Goal: Task Accomplishment & Management: Use online tool/utility

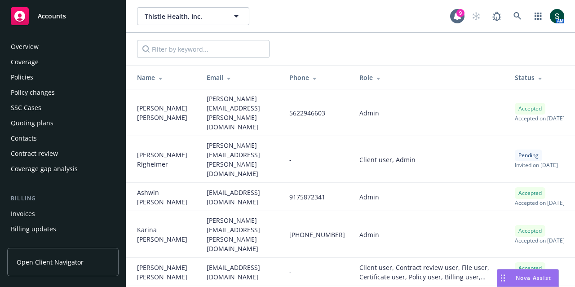
scroll to position [298, 0]
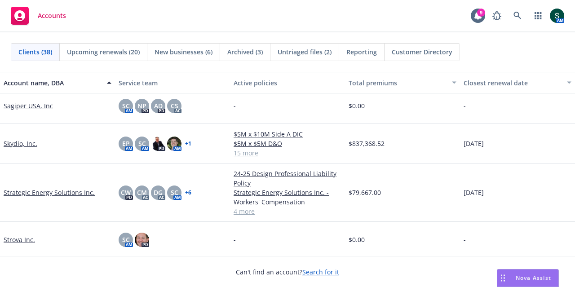
scroll to position [1167, 0]
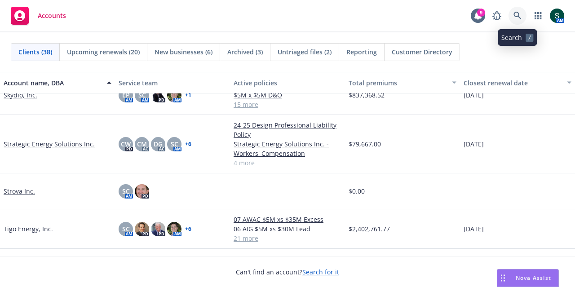
click at [518, 17] on icon at bounding box center [517, 16] width 8 height 8
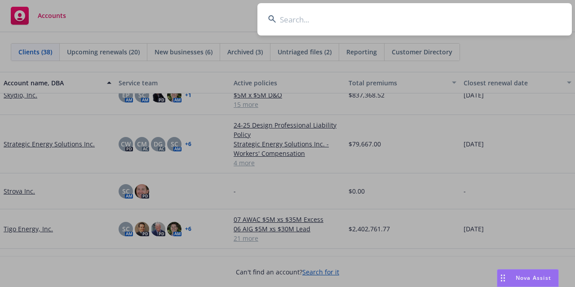
click at [317, 22] on input at bounding box center [414, 19] width 314 height 32
type input "superior towing"
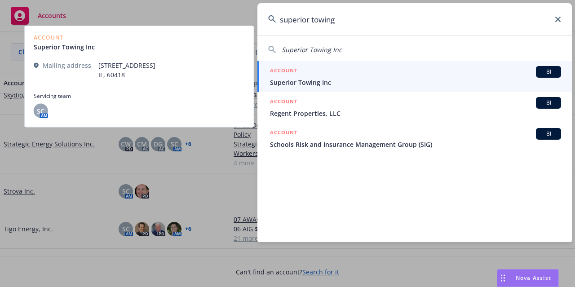
click at [323, 75] on div "ACCOUNT BI" at bounding box center [415, 72] width 291 height 12
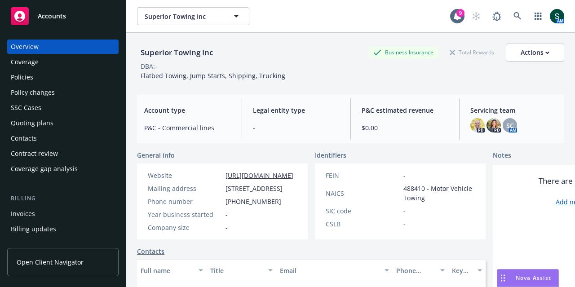
click at [46, 116] on div "Quoting plans" at bounding box center [32, 123] width 43 height 14
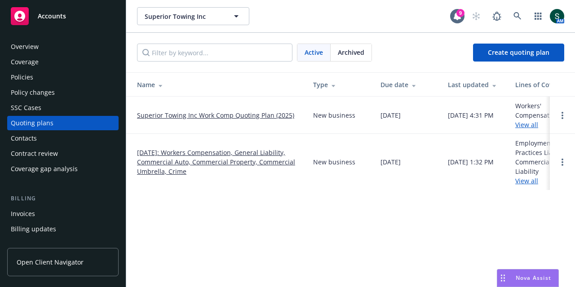
click at [195, 153] on link "09/01/2025: Workers Compensation, General Liability, Commercial Auto, Commercia…" at bounding box center [218, 162] width 162 height 28
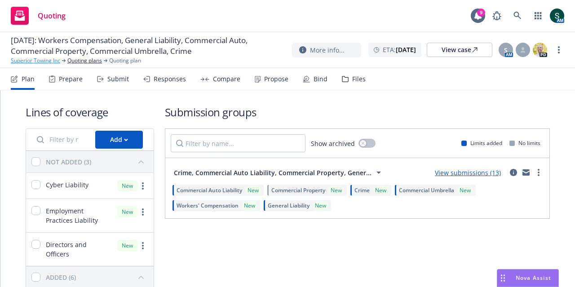
click at [48, 60] on link "Superior Towing Inc" at bounding box center [35, 61] width 49 height 8
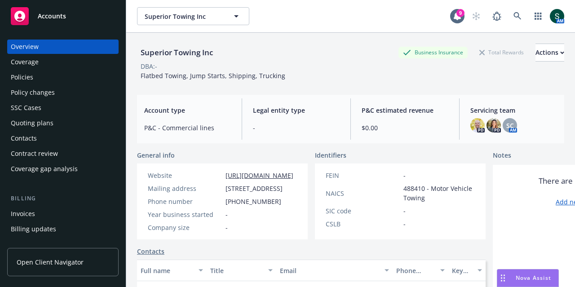
click at [33, 124] on div "Quoting plans" at bounding box center [32, 123] width 43 height 14
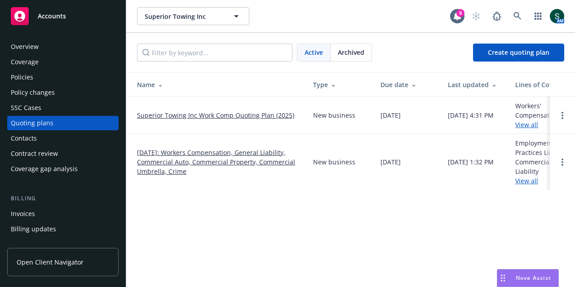
click at [203, 110] on link "Superior Towing Inc Work Comp Quoting Plan (2025)" at bounding box center [215, 114] width 157 height 9
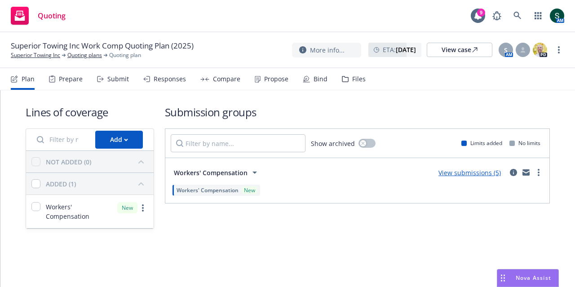
click at [475, 176] on div "View submissions (5)" at bounding box center [469, 172] width 73 height 11
click at [475, 176] on link "View submissions (5)" at bounding box center [469, 172] width 62 height 9
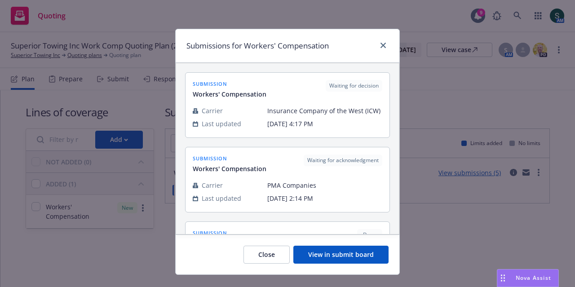
click at [350, 261] on button "View in submit board" at bounding box center [340, 255] width 95 height 18
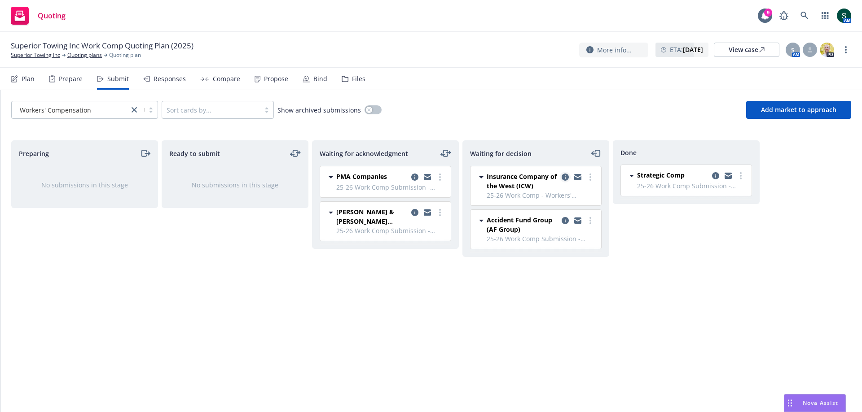
click at [566, 179] on icon "copy logging email" at bounding box center [565, 177] width 7 height 7
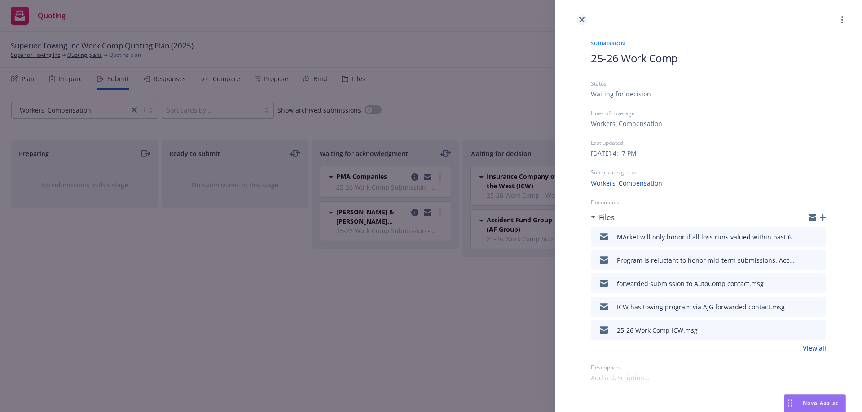
click at [574, 24] on link "close" at bounding box center [581, 19] width 11 height 11
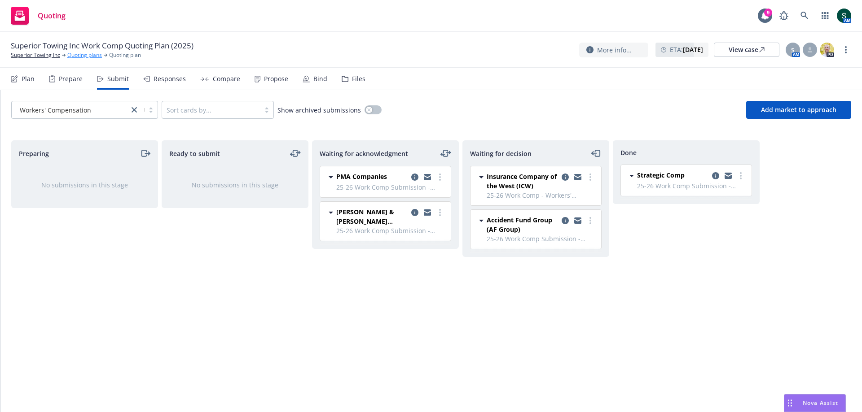
click at [93, 56] on link "Quoting plans" at bounding box center [84, 55] width 35 height 8
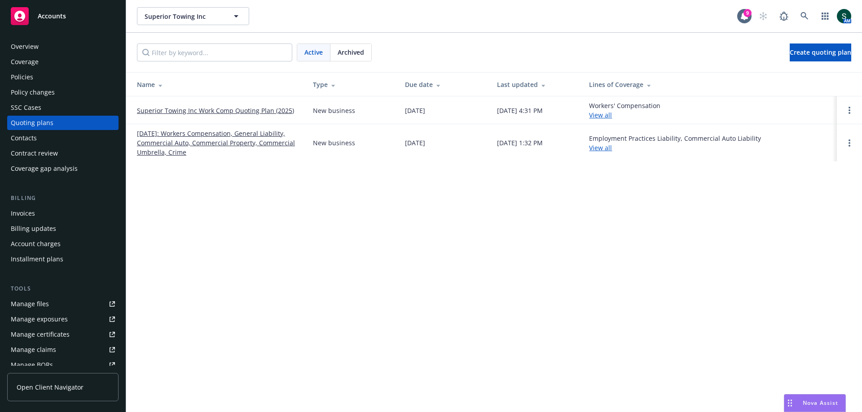
click at [199, 140] on link "[DATE]: Workers Compensation, General Liability, Commercial Auto, Commercial Pr…" at bounding box center [218, 143] width 162 height 28
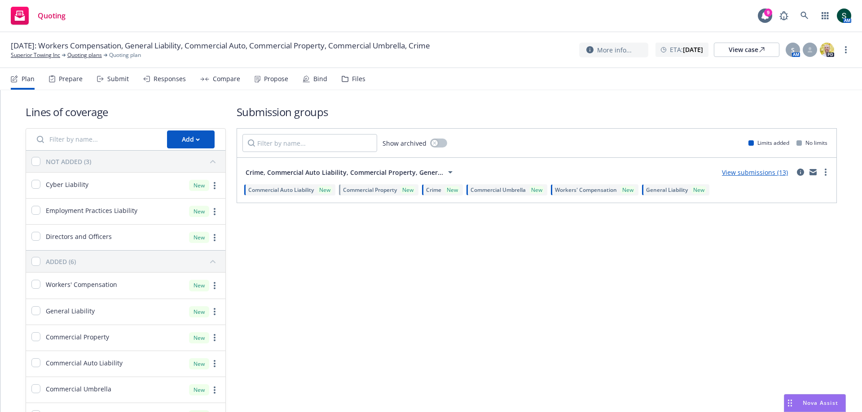
click at [743, 172] on link "View submissions (13)" at bounding box center [755, 172] width 66 height 9
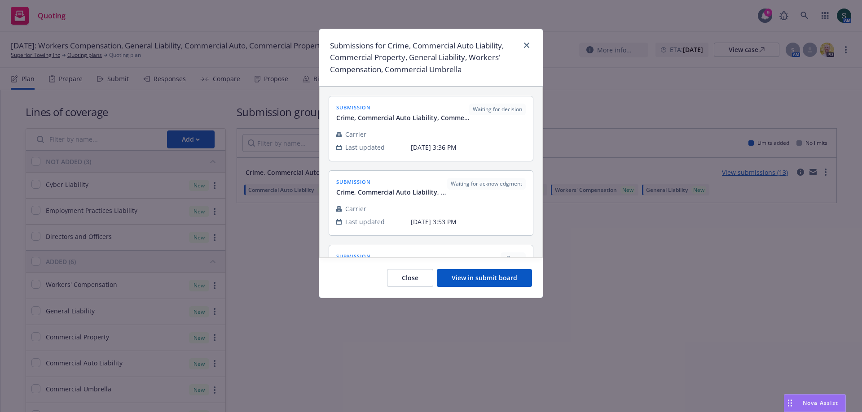
click at [513, 276] on button "View in submit board" at bounding box center [484, 278] width 95 height 18
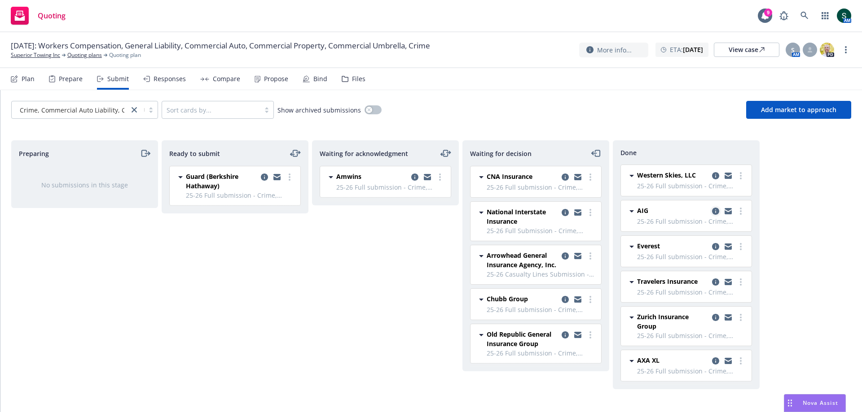
click at [715, 212] on icon "copy logging email" at bounding box center [715, 211] width 7 height 7
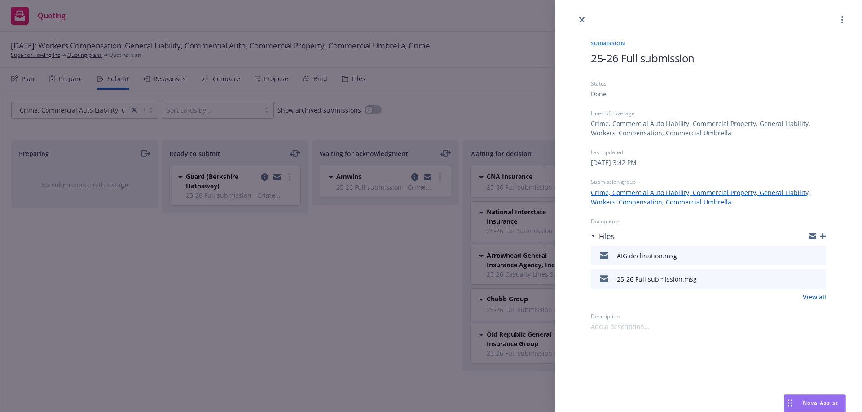
click at [818, 254] on icon "preview file" at bounding box center [817, 255] width 8 height 6
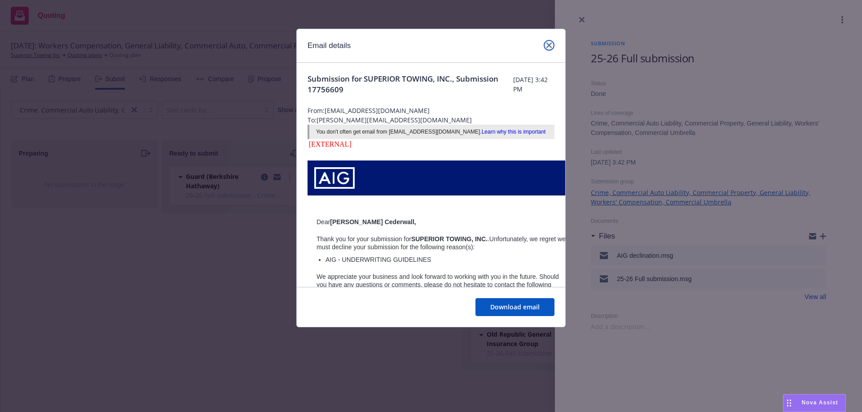
click at [544, 42] on link "close" at bounding box center [549, 45] width 11 height 11
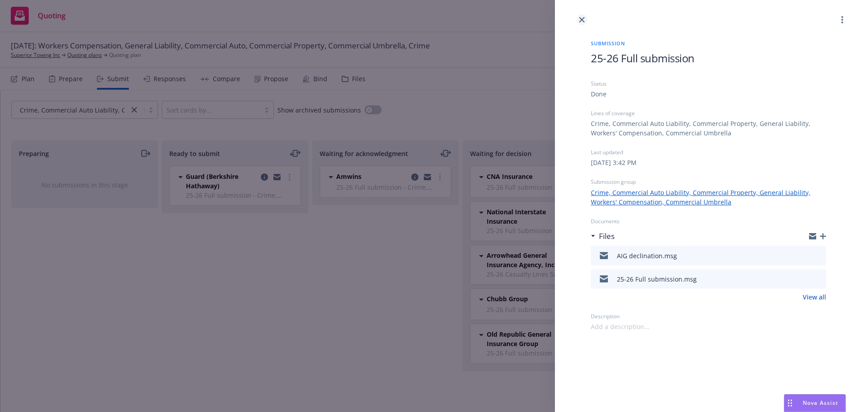
click at [583, 19] on icon "close" at bounding box center [581, 19] width 5 height 5
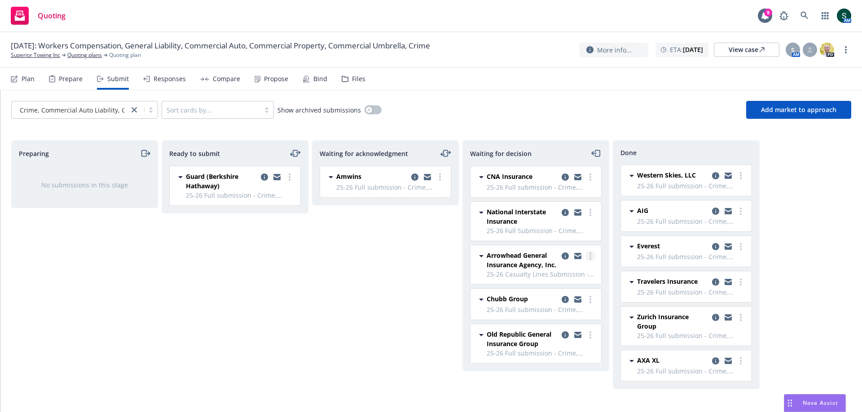
click at [592, 258] on link "more" at bounding box center [590, 256] width 11 height 11
click at [566, 254] on icon "copy logging email" at bounding box center [565, 256] width 7 height 7
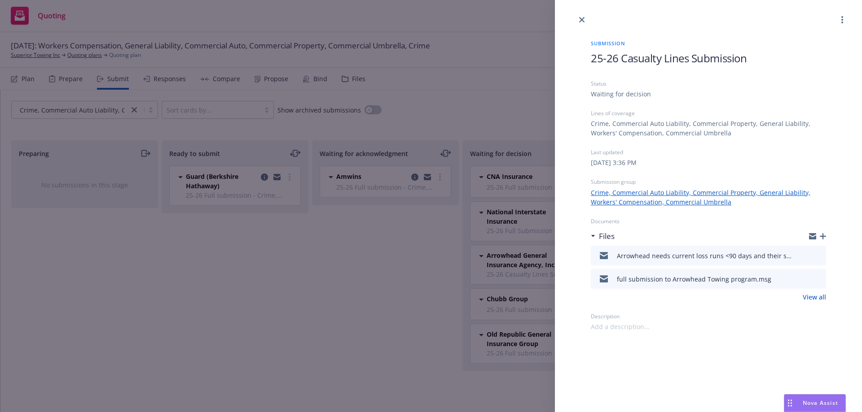
click at [818, 255] on icon "preview file" at bounding box center [817, 255] width 8 height 6
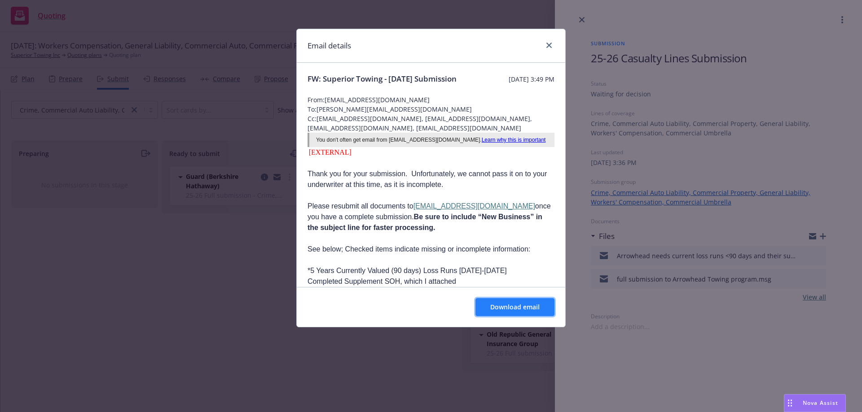
click at [518, 304] on span "Download email" at bounding box center [514, 307] width 49 height 9
click at [557, 39] on div "Email details" at bounding box center [431, 46] width 268 height 34
click at [548, 40] on link "close" at bounding box center [549, 45] width 11 height 11
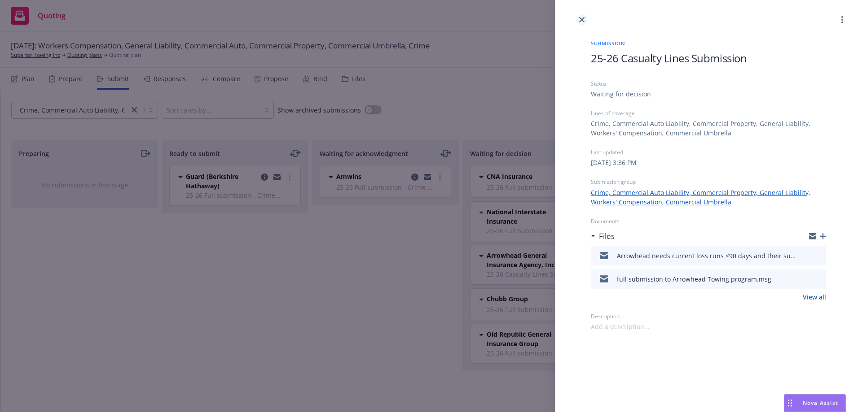
click at [582, 19] on icon "close" at bounding box center [581, 19] width 5 height 5
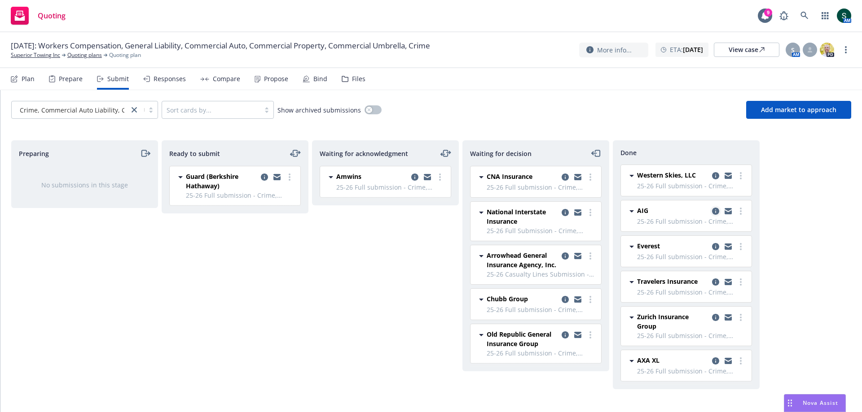
click at [714, 210] on icon "copy logging email" at bounding box center [715, 211] width 7 height 7
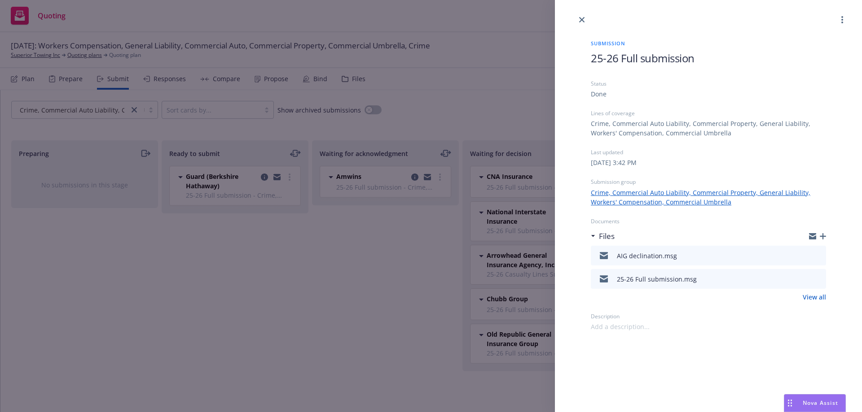
click at [715, 259] on div "AIG declination.msg" at bounding box center [708, 256] width 235 height 20
click at [818, 254] on icon "preview file" at bounding box center [817, 255] width 8 height 6
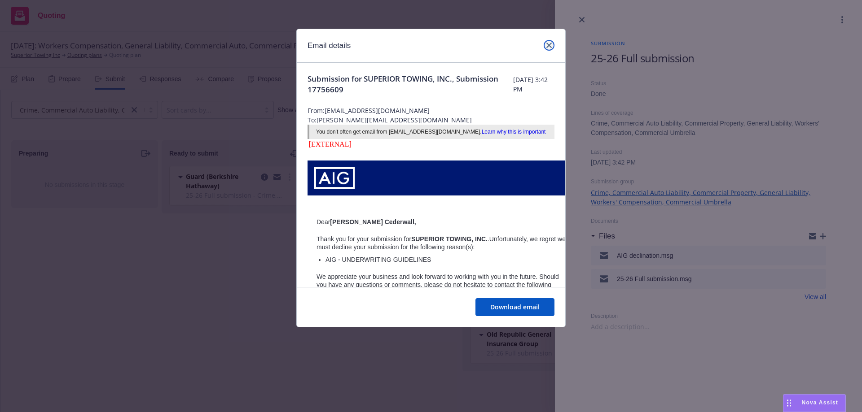
click at [548, 46] on icon "close" at bounding box center [548, 45] width 5 height 5
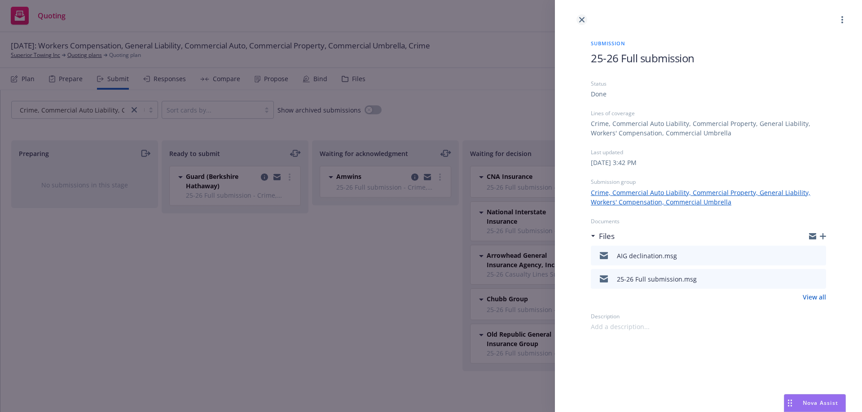
click at [584, 21] on icon "close" at bounding box center [581, 19] width 5 height 5
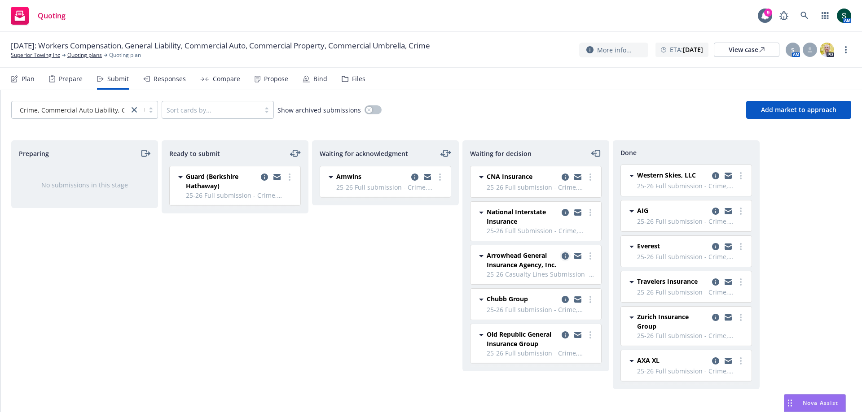
click at [568, 257] on icon "copy logging email" at bounding box center [565, 256] width 7 height 7
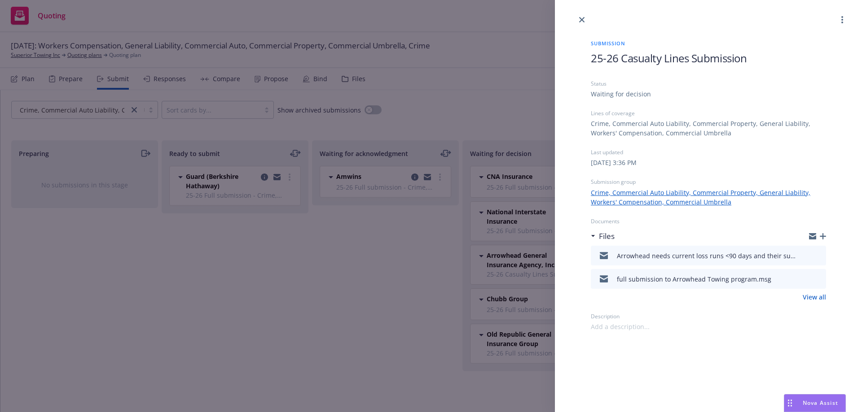
click at [823, 254] on div "Arrowhead needs current loss runs <90 days and their supplement to log in a sub…" at bounding box center [708, 256] width 235 height 20
click at [819, 254] on icon "preview file" at bounding box center [817, 255] width 8 height 6
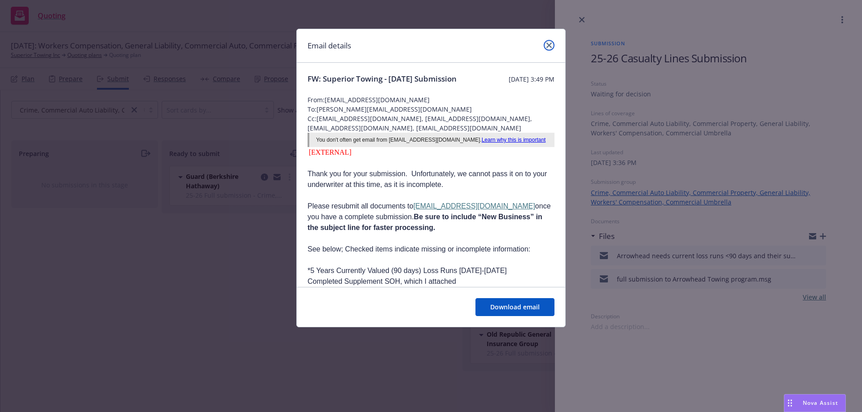
click at [546, 47] on icon "close" at bounding box center [548, 45] width 5 height 5
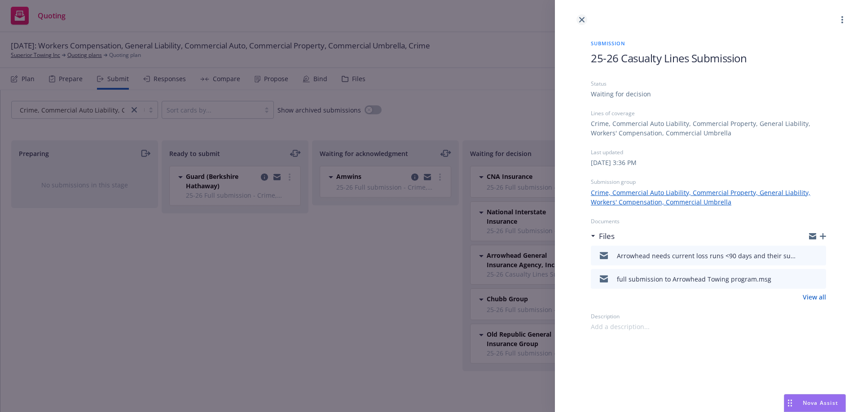
click at [583, 20] on icon "close" at bounding box center [581, 19] width 5 height 5
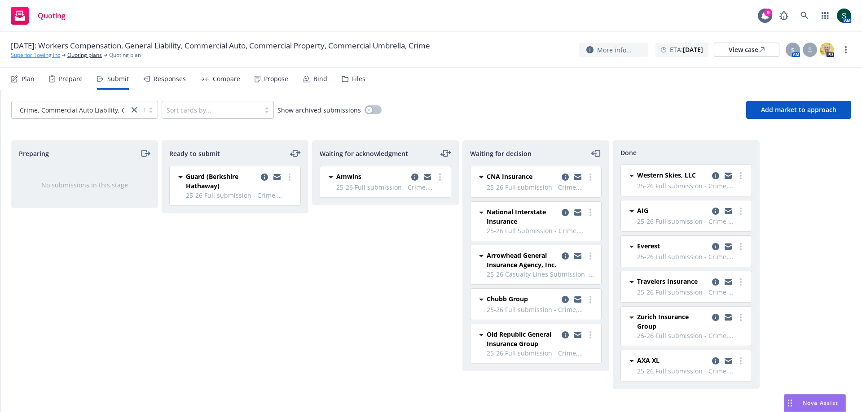
click at [24, 53] on link "Superior Towing Inc" at bounding box center [35, 55] width 49 height 8
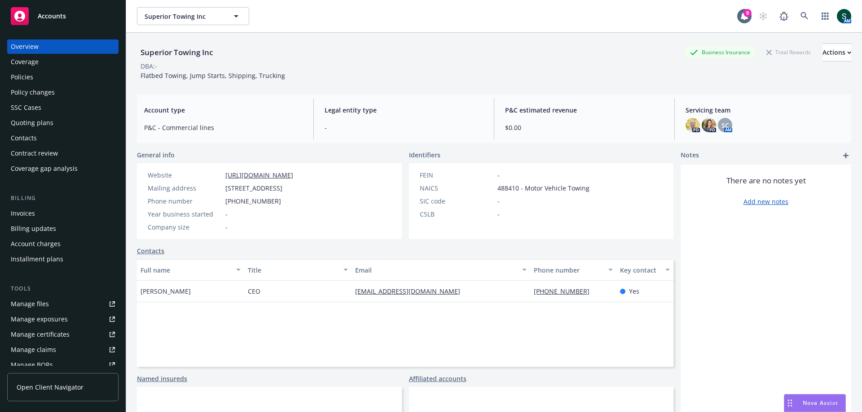
click at [39, 18] on span "Accounts" at bounding box center [52, 16] width 28 height 7
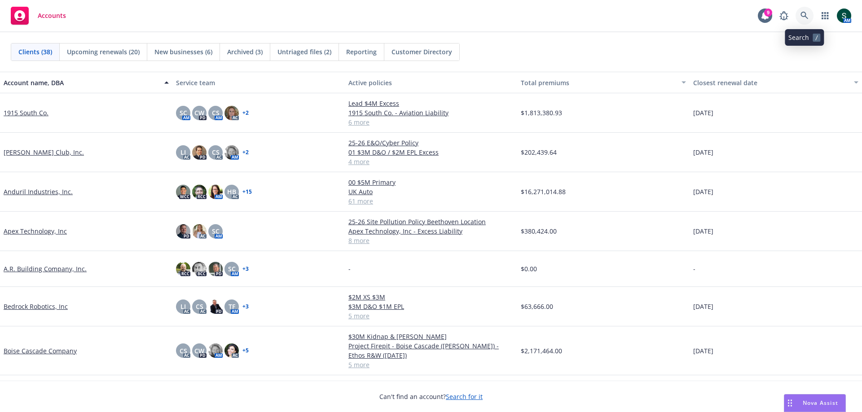
click at [802, 18] on icon at bounding box center [804, 16] width 8 height 8
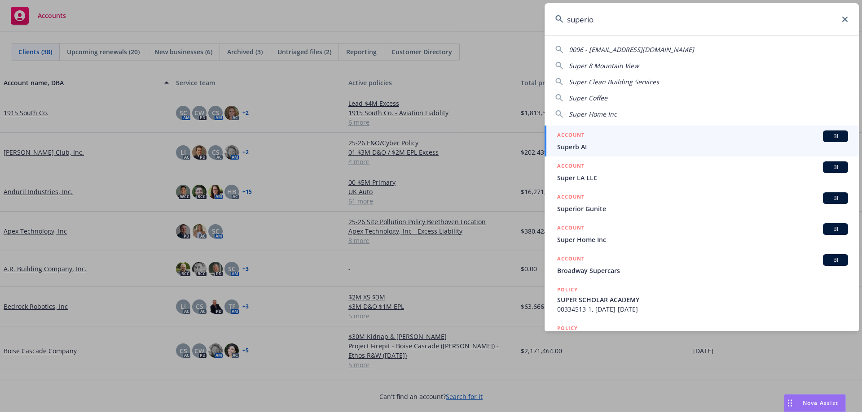
type input "superior"
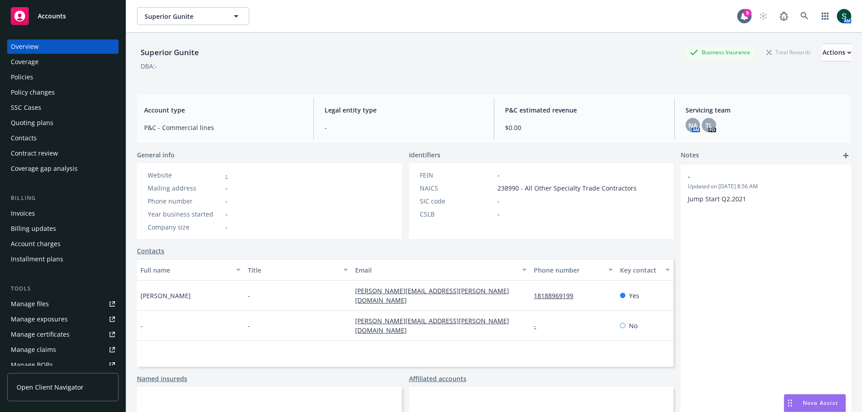
click at [34, 76] on div "Policies" at bounding box center [63, 77] width 104 height 14
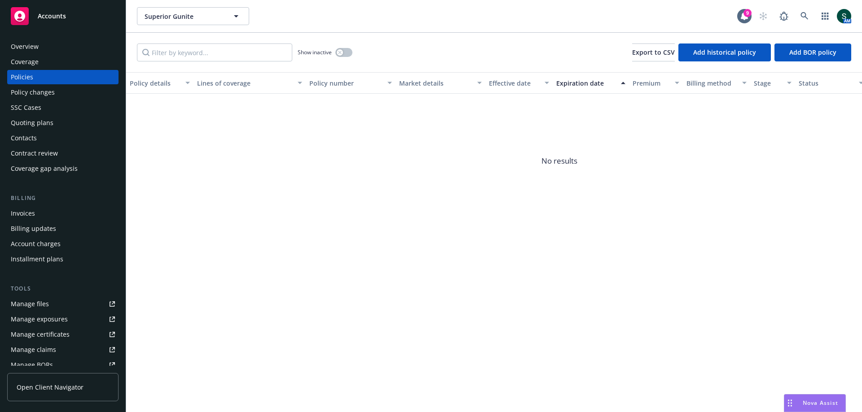
click at [53, 17] on span "Accounts" at bounding box center [52, 16] width 28 height 7
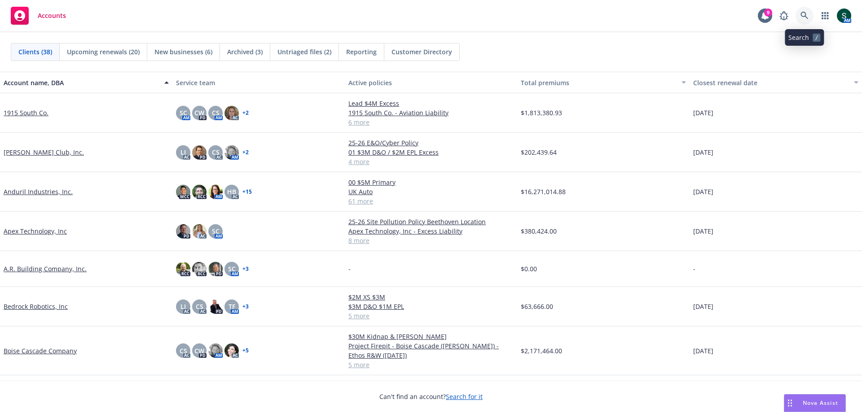
click at [798, 14] on link at bounding box center [804, 16] width 18 height 18
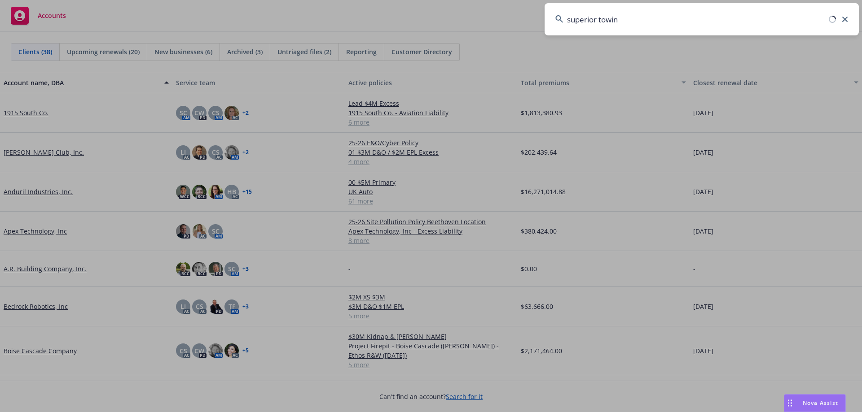
type input "superior towing"
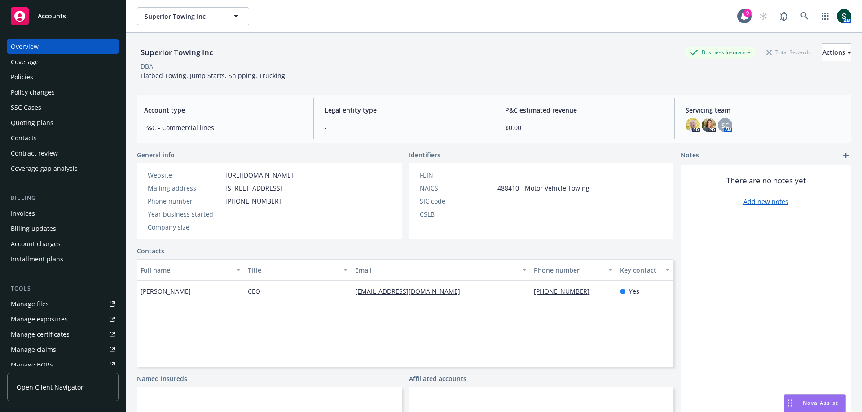
click at [41, 127] on div "Quoting plans" at bounding box center [32, 123] width 43 height 14
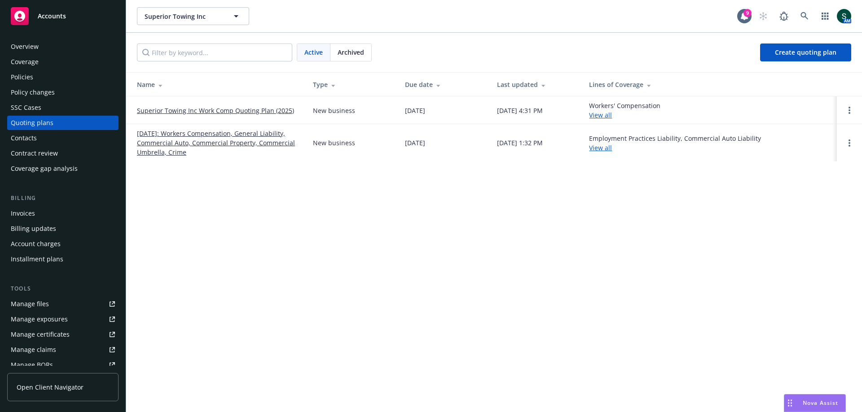
click at [180, 133] on link "09/01/2025: Workers Compensation, General Liability, Commercial Auto, Commercia…" at bounding box center [218, 143] width 162 height 28
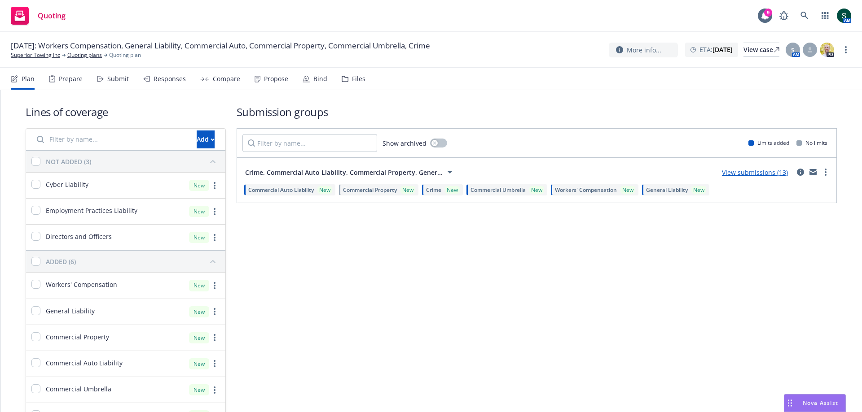
click at [763, 172] on link "View submissions (13)" at bounding box center [755, 172] width 66 height 9
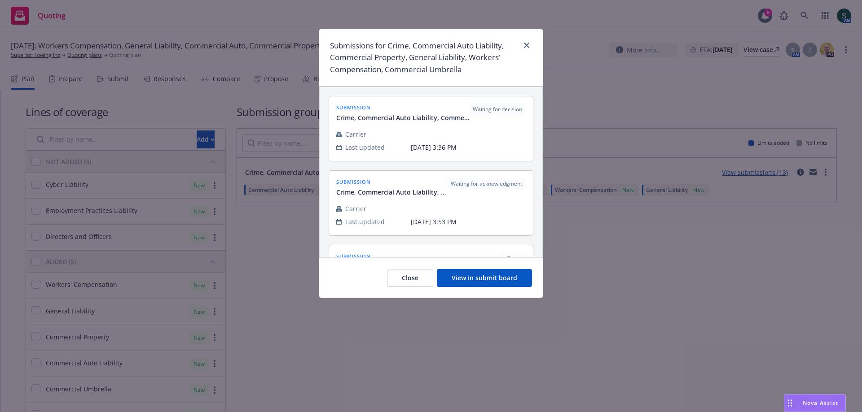
click at [475, 282] on button "View in submit board" at bounding box center [484, 278] width 95 height 18
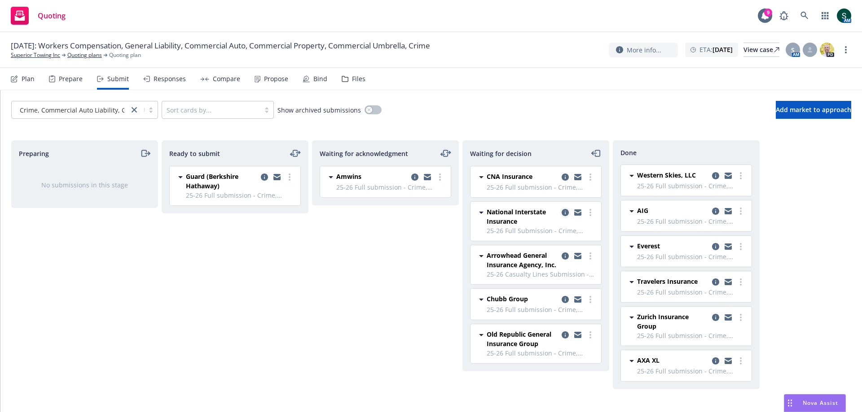
click at [567, 213] on icon "copy logging email" at bounding box center [565, 212] width 7 height 7
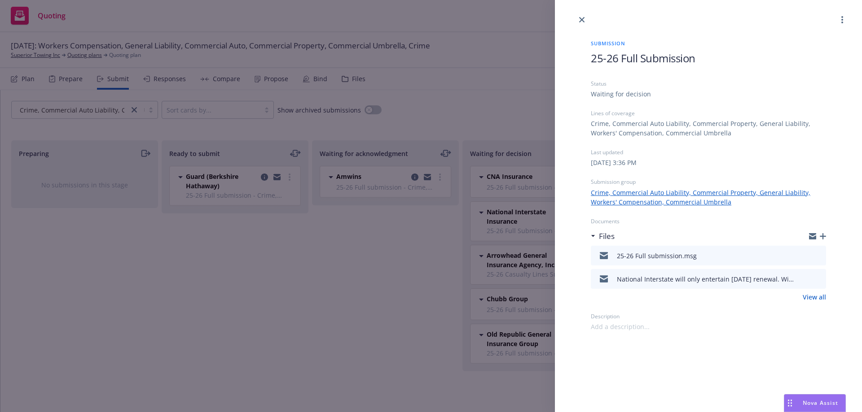
click at [819, 280] on icon "preview file" at bounding box center [817, 279] width 8 height 6
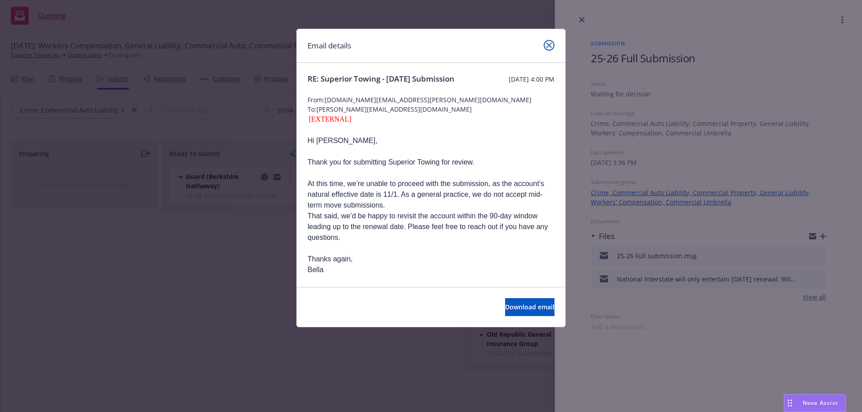
click at [547, 44] on icon "close" at bounding box center [548, 45] width 5 height 5
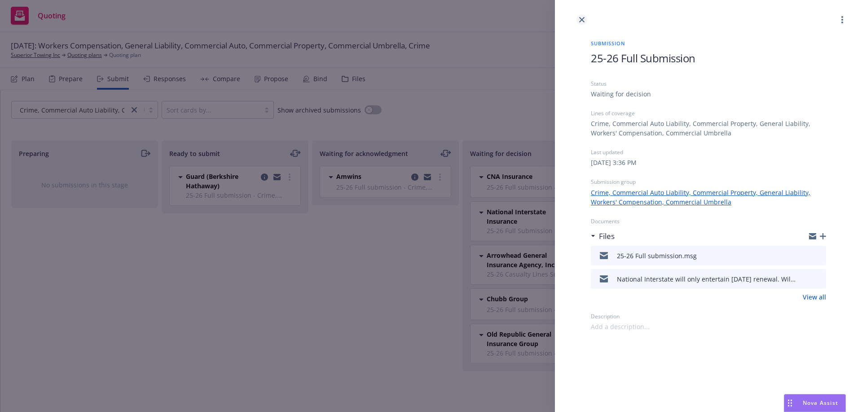
click at [585, 21] on link "close" at bounding box center [581, 19] width 11 height 11
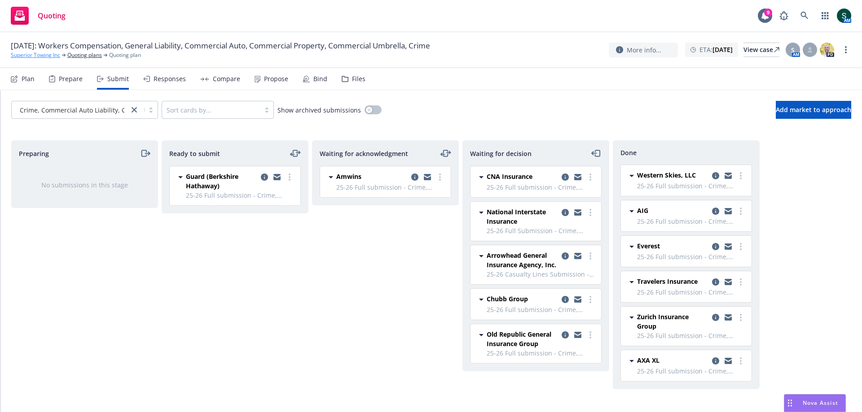
click at [37, 55] on link "Superior Towing Inc" at bounding box center [35, 55] width 49 height 8
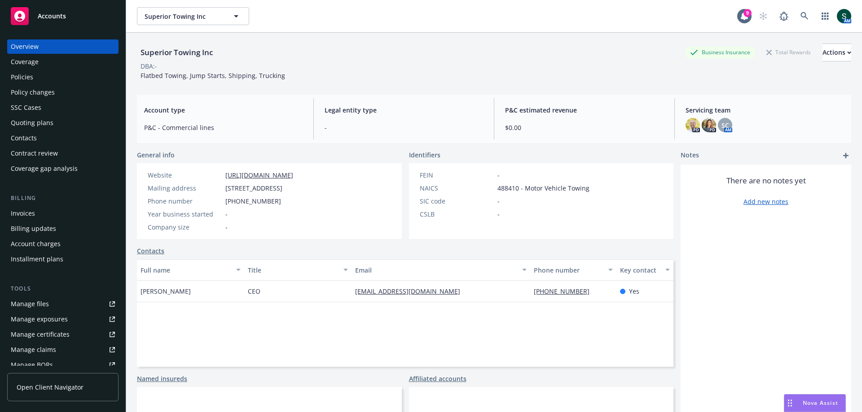
click at [31, 118] on div "Quoting plans" at bounding box center [32, 123] width 43 height 14
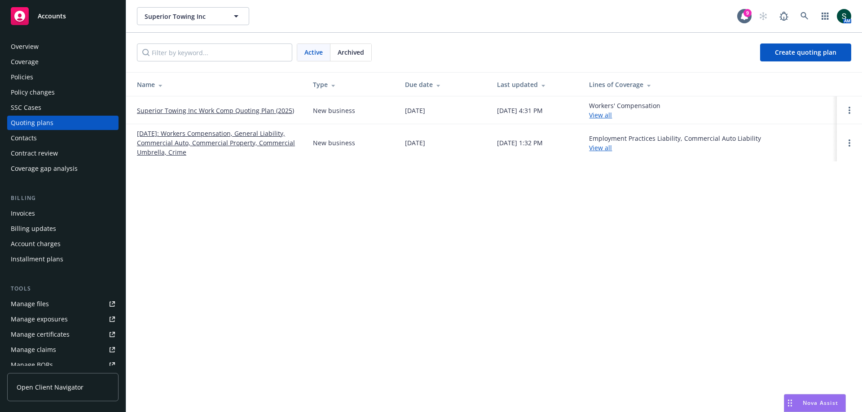
click at [222, 110] on link "Superior Towing Inc Work Comp Quoting Plan (2025)" at bounding box center [215, 110] width 157 height 9
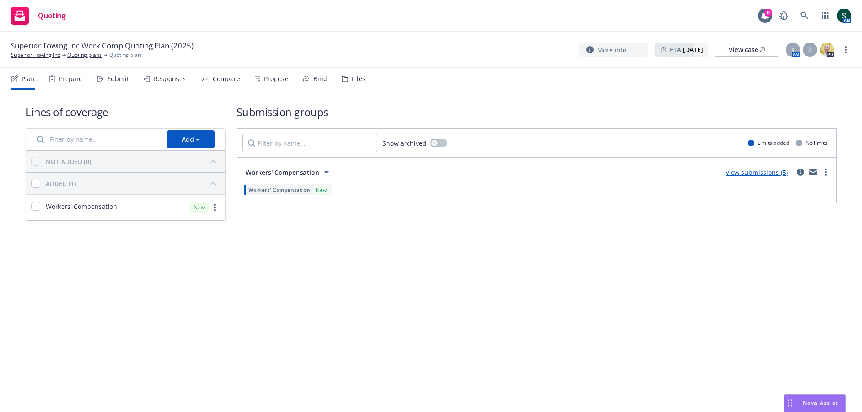
click at [755, 173] on link "View submissions (5)" at bounding box center [756, 172] width 62 height 9
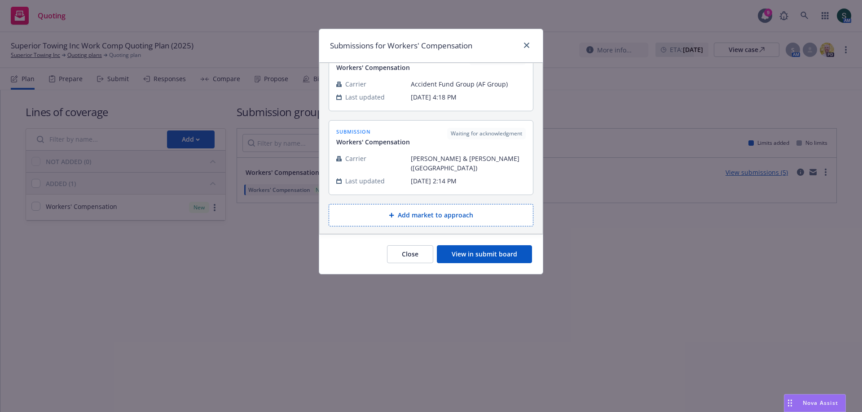
scroll to position [252, 0]
click at [490, 254] on button "View in submit board" at bounding box center [484, 255] width 95 height 18
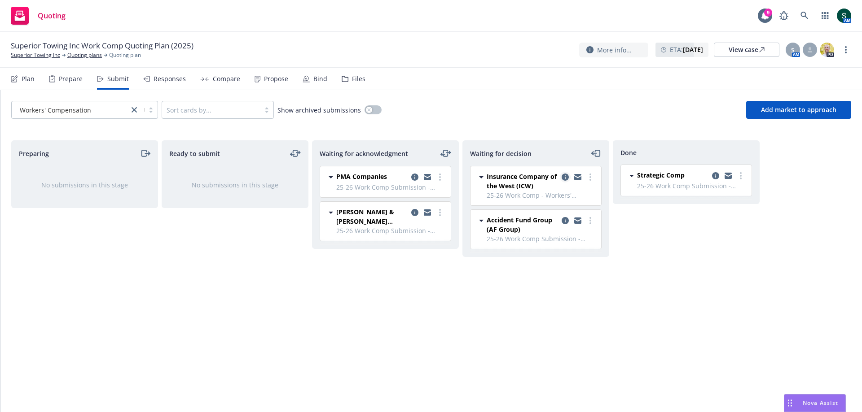
click at [564, 179] on icon "copy logging email" at bounding box center [565, 177] width 7 height 7
